Goal: Task Accomplishment & Management: Manage account settings

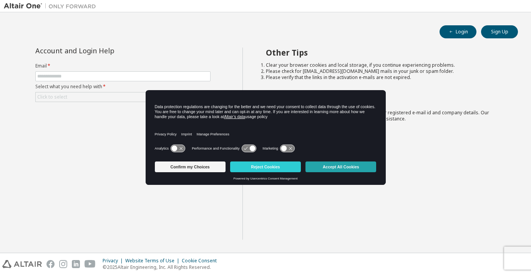
click at [316, 168] on button "Accept All Cookies" at bounding box center [340, 167] width 71 height 11
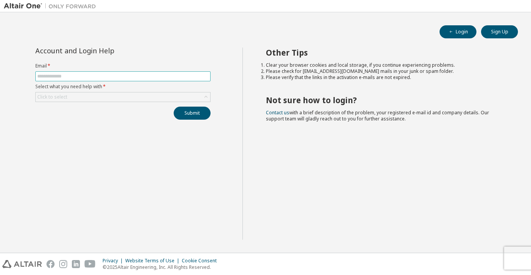
click at [69, 78] on input "text" at bounding box center [122, 76] width 171 height 6
type input "**********"
click at [101, 95] on div "Click to select" at bounding box center [123, 97] width 174 height 9
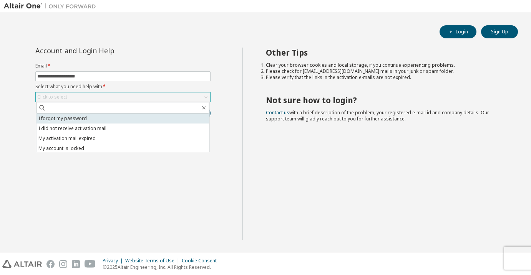
click at [101, 115] on li "I forgot my password" at bounding box center [122, 119] width 173 height 10
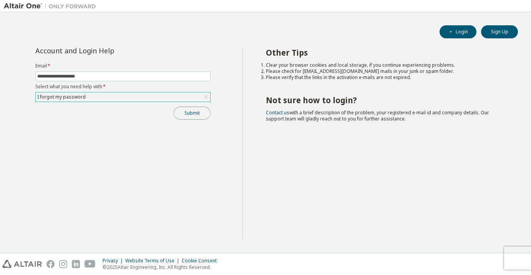
click at [203, 109] on button "Submit" at bounding box center [192, 113] width 37 height 13
click at [452, 30] on icon "button" at bounding box center [450, 32] width 5 height 5
